Goal: Navigation & Orientation: Find specific page/section

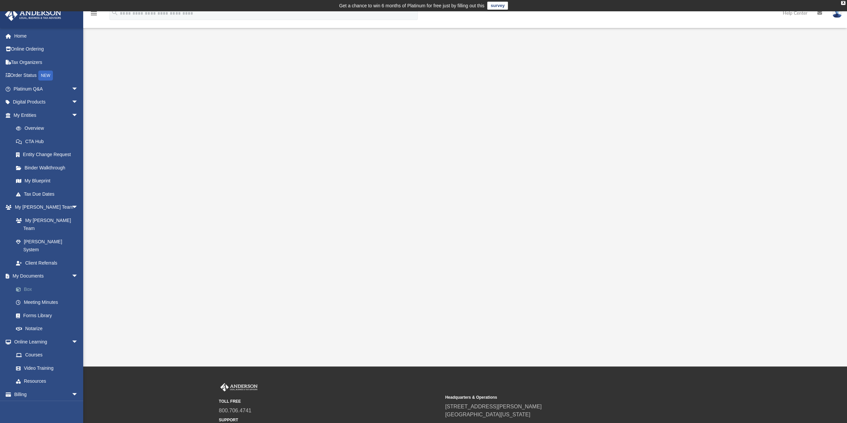
click at [36, 283] on link "Box" at bounding box center [48, 289] width 79 height 13
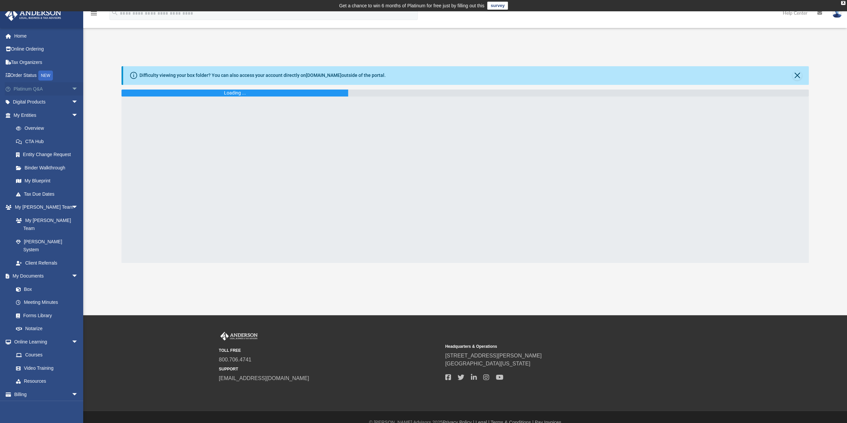
click at [72, 88] on span "arrow_drop_down" at bounding box center [78, 89] width 13 height 14
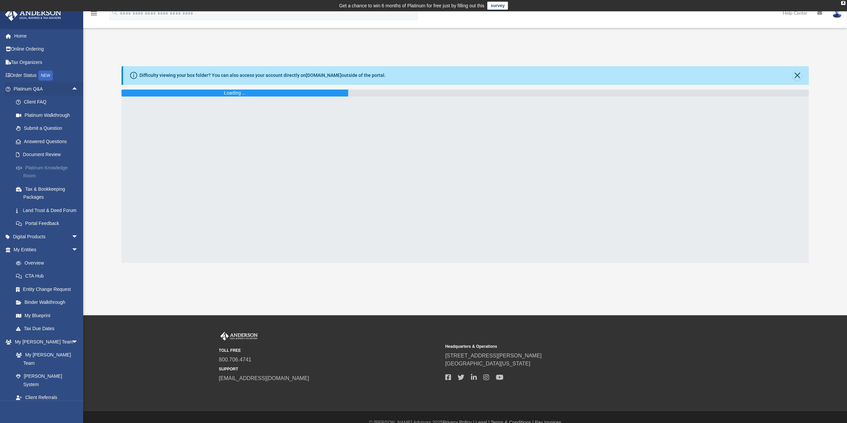
click at [44, 164] on link "Platinum Knowledge Room" at bounding box center [48, 171] width 79 height 21
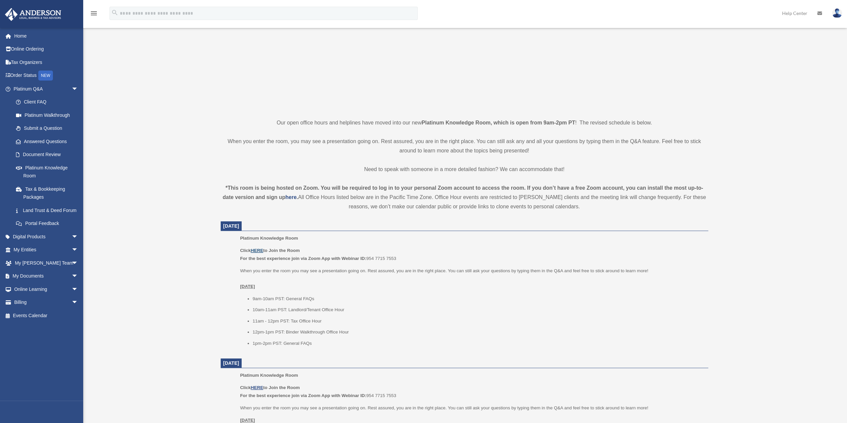
scroll to position [141, 0]
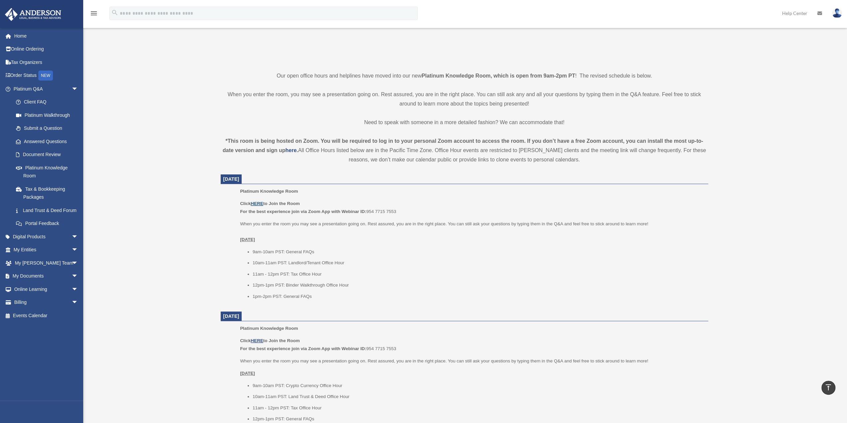
click at [254, 204] on u "HERE" at bounding box center [257, 203] width 12 height 5
